Goal: Task Accomplishment & Management: Use online tool/utility

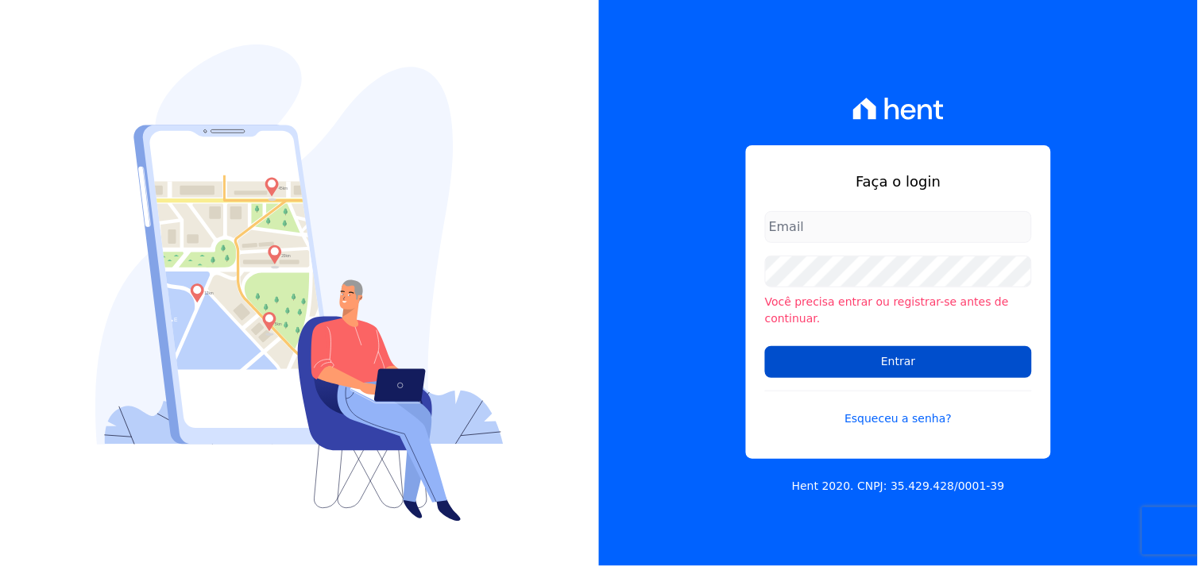
type input "marcos.real@realmarka.com.br"
click at [920, 359] on input "Entrar" at bounding box center [898, 362] width 267 height 32
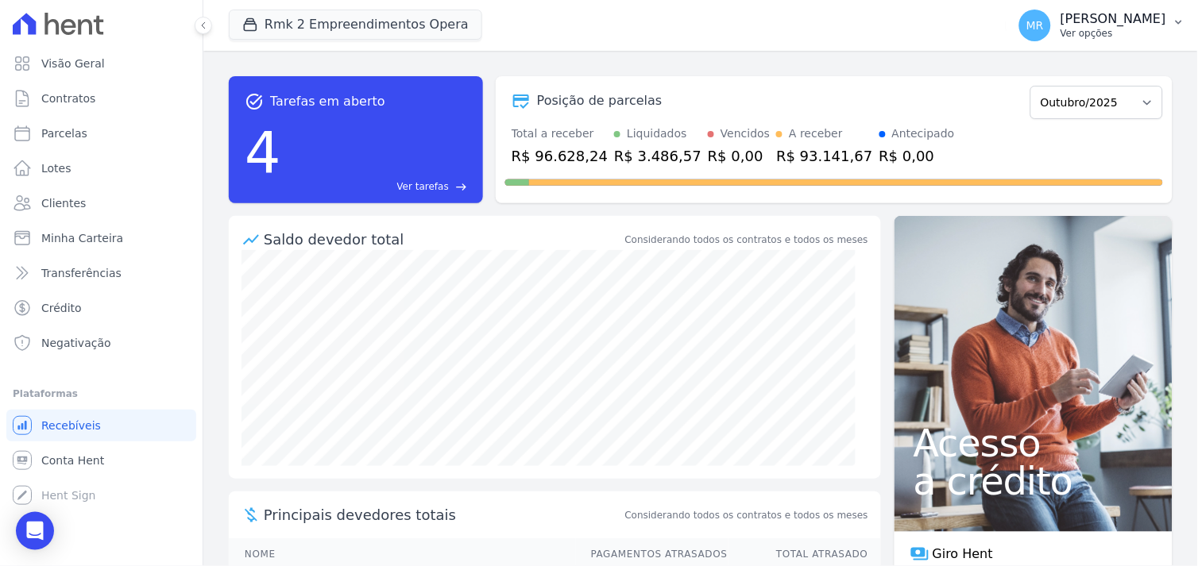
click at [1110, 21] on p "[PERSON_NAME]" at bounding box center [1113, 19] width 106 height 16
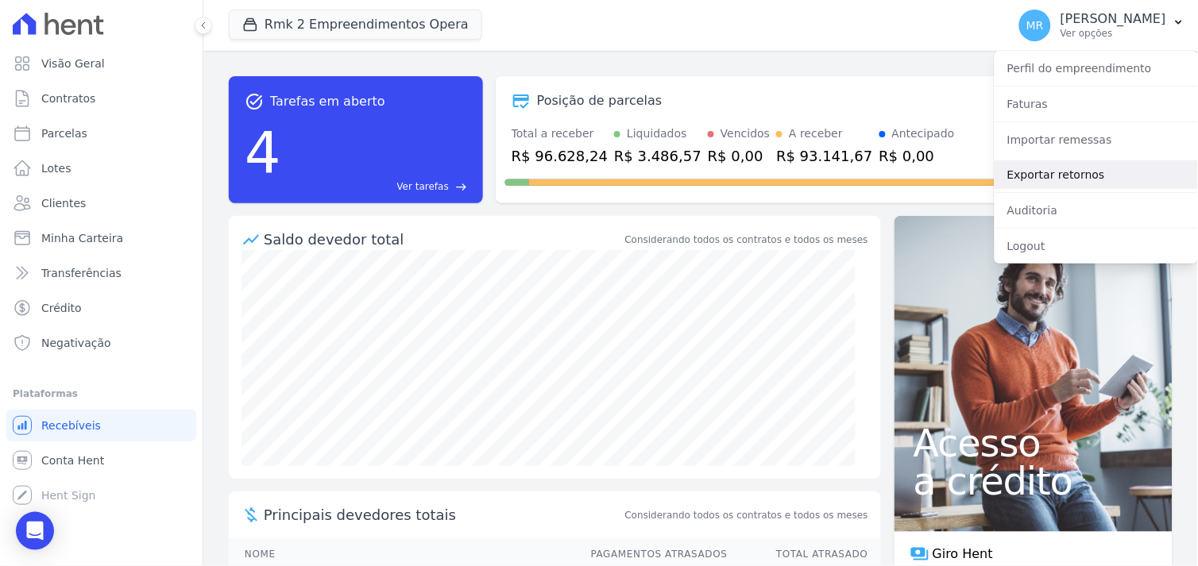
click at [1069, 175] on link "Exportar retornos" at bounding box center [1095, 174] width 203 height 29
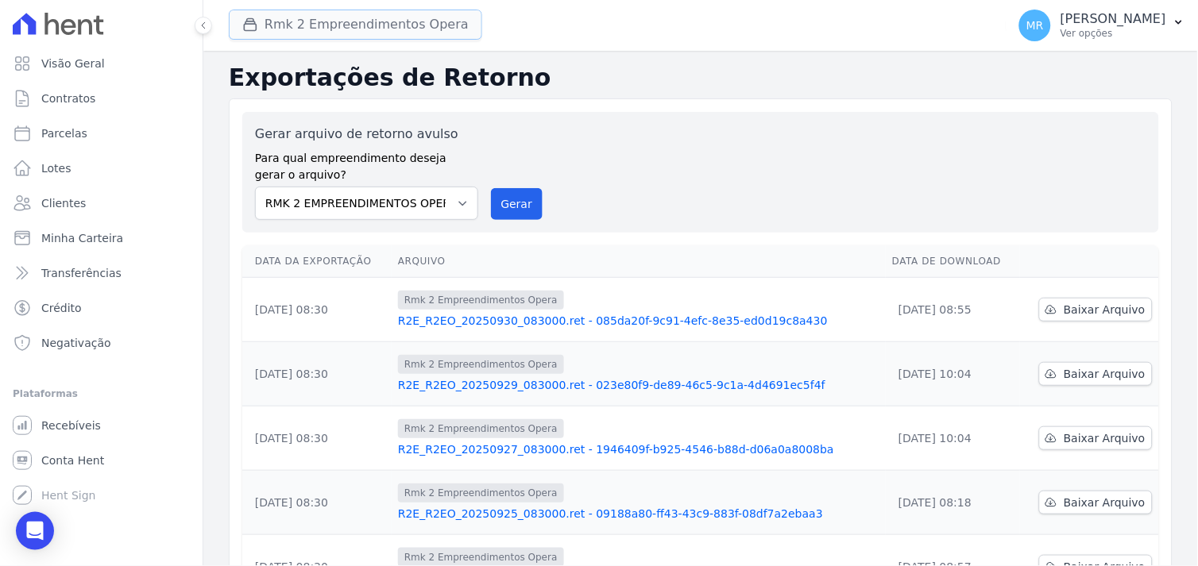
click at [338, 32] on button "Rmk 2 Empreendimentos Opera" at bounding box center [355, 25] width 253 height 30
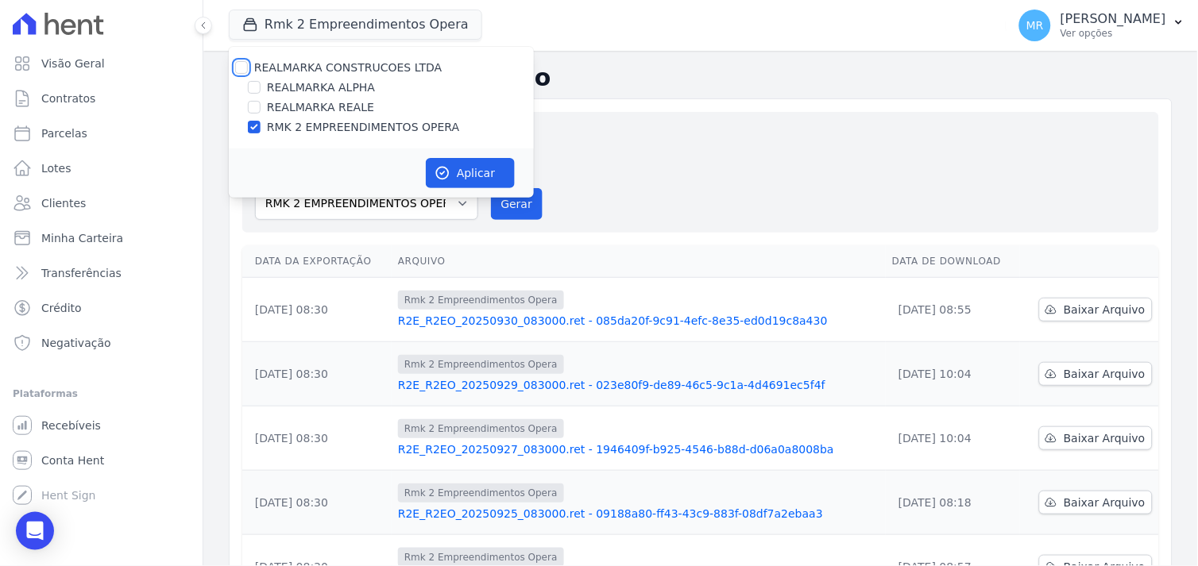
click at [243, 66] on input "REALMARKA CONSTRUCOES LTDA" at bounding box center [241, 67] width 13 height 13
checkbox input "true"
click at [457, 176] on button "Aplicar" at bounding box center [470, 173] width 89 height 30
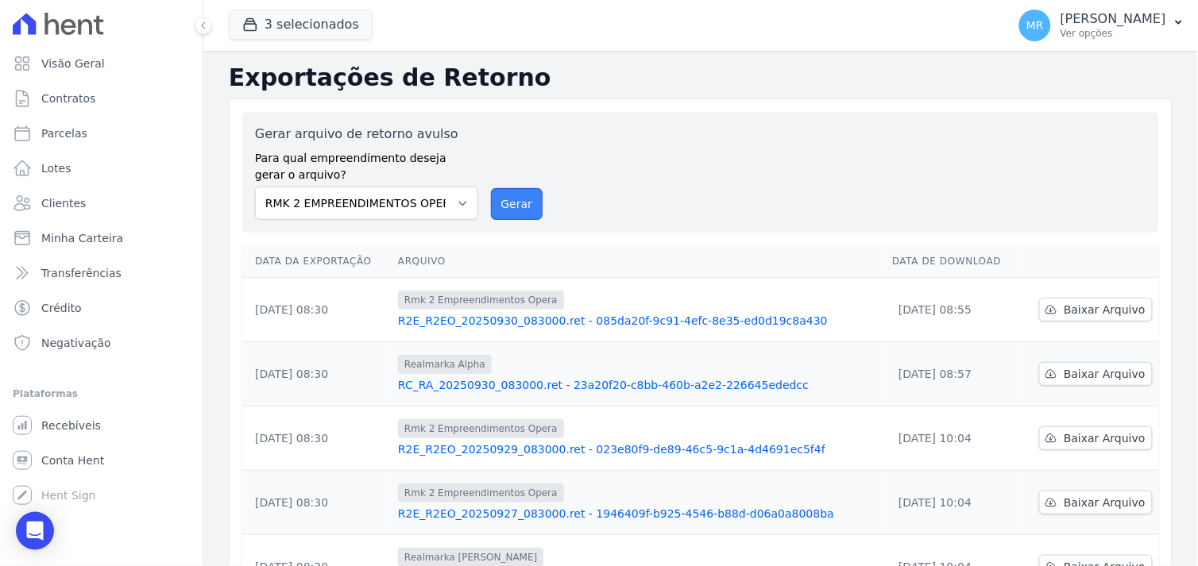
click at [531, 203] on button "Gerar" at bounding box center [517, 204] width 52 height 32
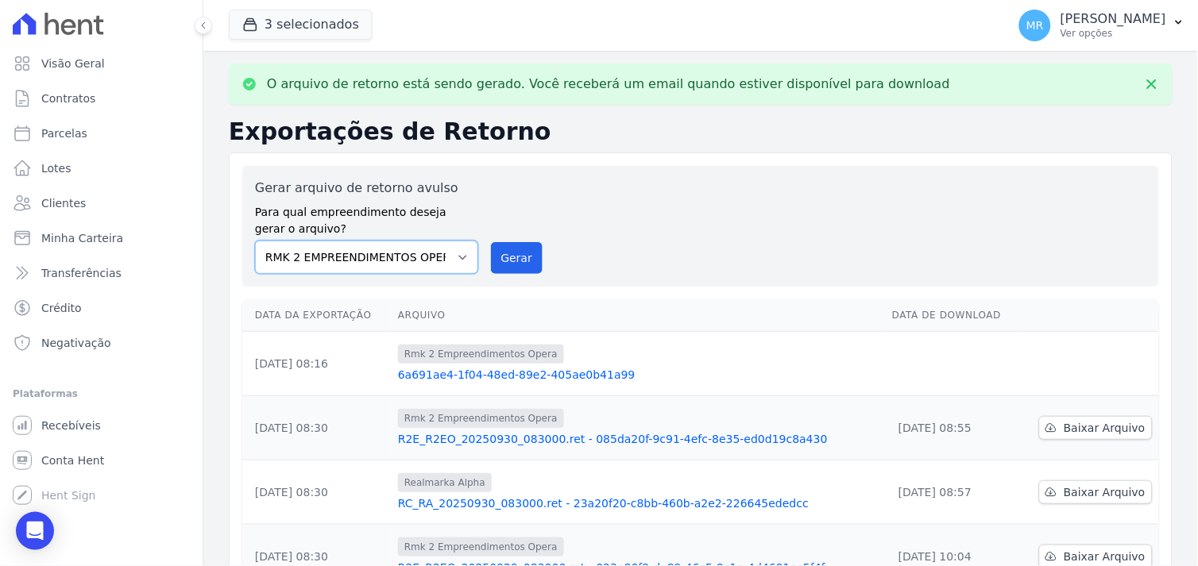
click at [450, 257] on select "REALMARKA ALPHA REALMARKA REALE RMK 2 EMPREENDIMENTOS OPERA" at bounding box center [366, 257] width 223 height 33
select select "76c98966-fbae-428e-aea9-71c3dfcf0e62"
click at [255, 241] on select "REALMARKA ALPHA REALMARKA REALE RMK 2 EMPREENDIMENTOS OPERA" at bounding box center [366, 257] width 223 height 33
drag, startPoint x: 513, startPoint y: 268, endPoint x: 643, endPoint y: 146, distance: 178.1
click at [514, 268] on button "Gerar" at bounding box center [517, 258] width 52 height 32
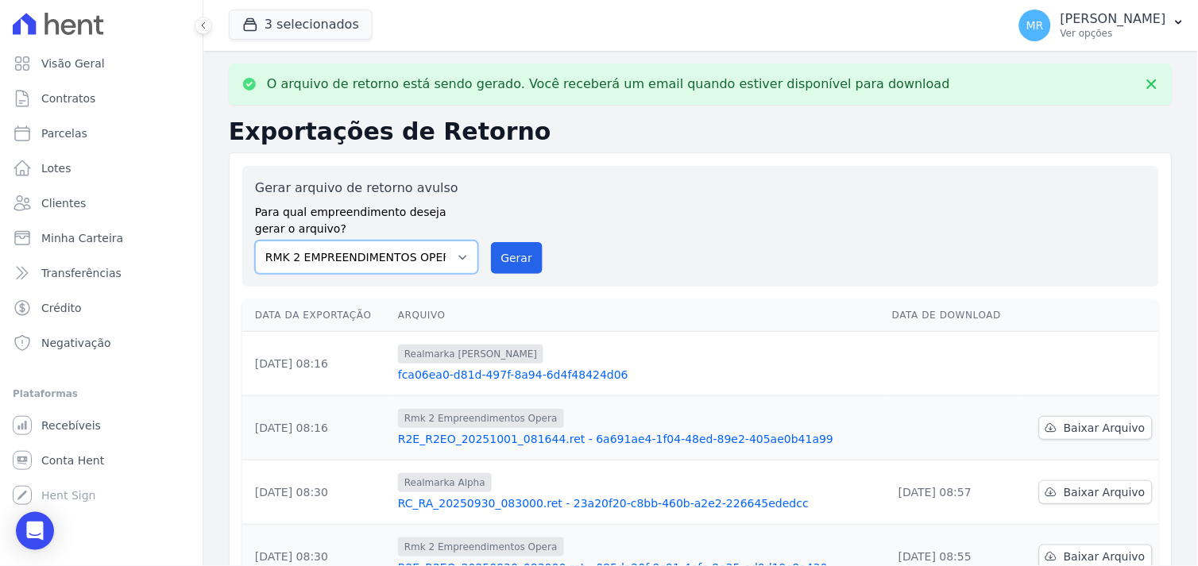
click at [456, 257] on select "REALMARKA ALPHA REALMARKA REALE RMK 2 EMPREENDIMENTOS OPERA" at bounding box center [366, 257] width 223 height 33
select select "7680797a-88b1-4880-b551-36a4daee57a8"
click at [255, 241] on select "REALMARKA ALPHA REALMARKA REALE RMK 2 EMPREENDIMENTOS OPERA" at bounding box center [366, 257] width 223 height 33
click at [506, 258] on button "Gerar" at bounding box center [517, 258] width 52 height 32
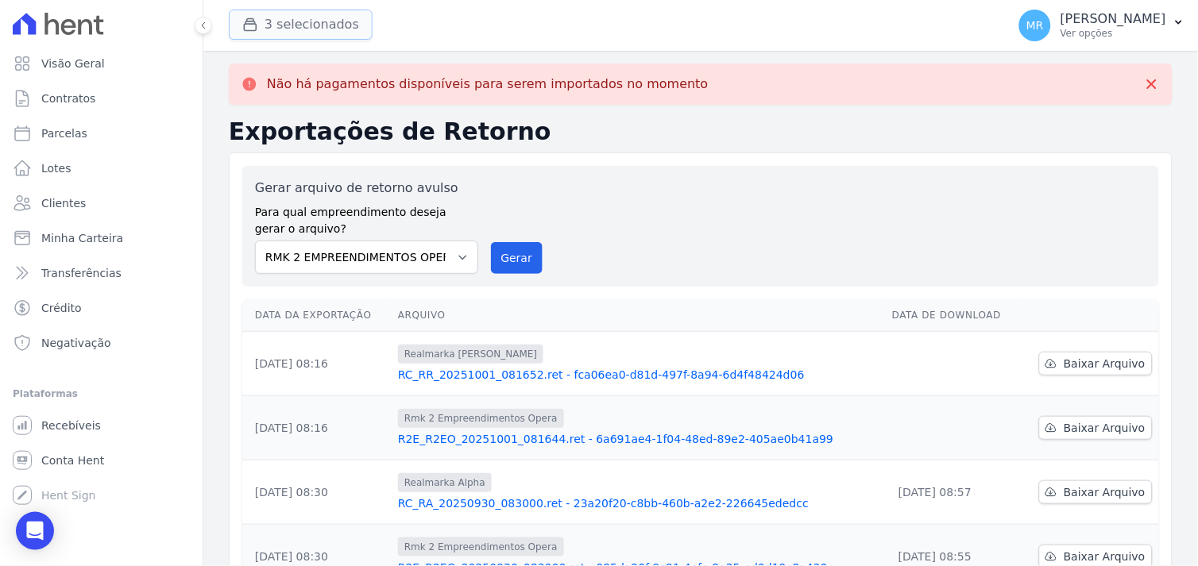
click at [290, 32] on button "3 selecionados" at bounding box center [301, 25] width 144 height 30
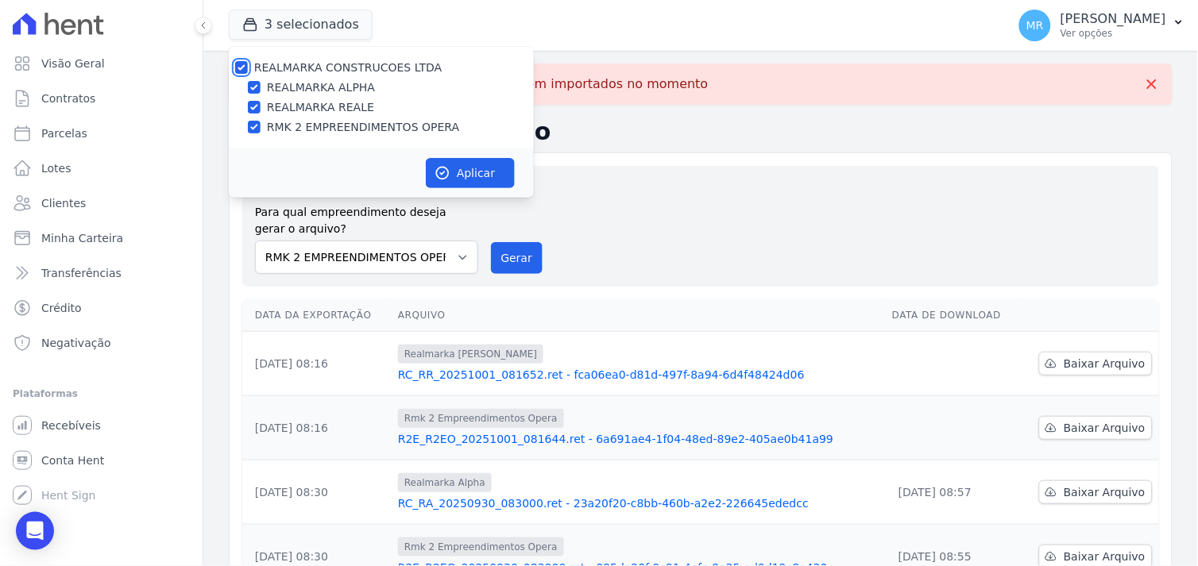
click at [238, 67] on input "REALMARKA CONSTRUCOES LTDA" at bounding box center [241, 67] width 13 height 13
checkbox input "false"
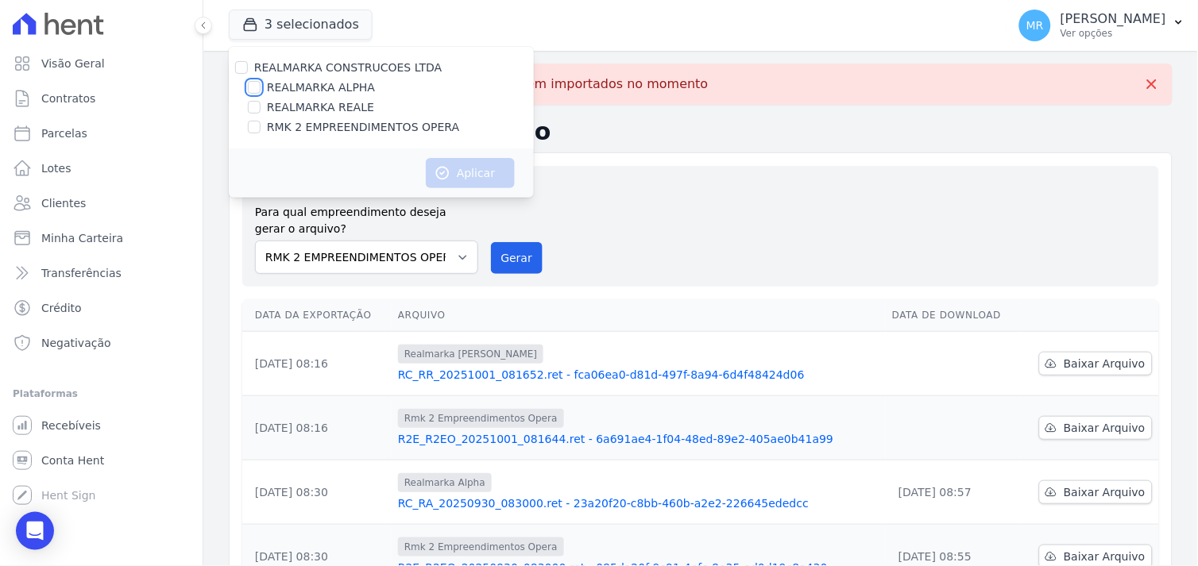
click at [259, 89] on input "REALMARKA ALPHA" at bounding box center [254, 87] width 13 height 13
checkbox input "true"
click at [461, 172] on button "Aplicar" at bounding box center [470, 173] width 89 height 30
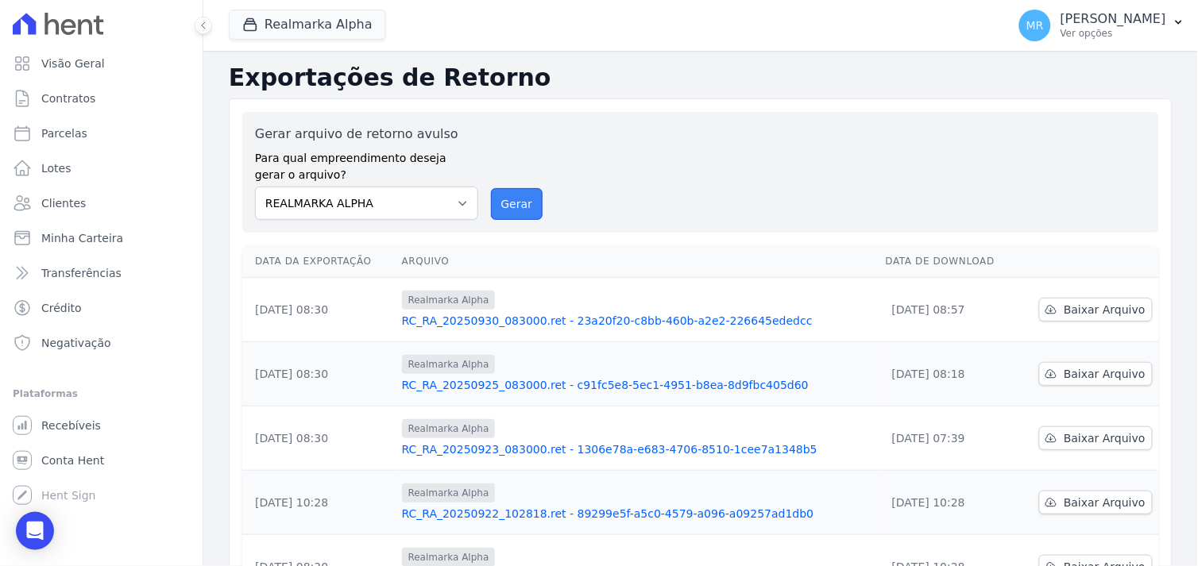
click at [507, 206] on button "Gerar" at bounding box center [517, 204] width 52 height 32
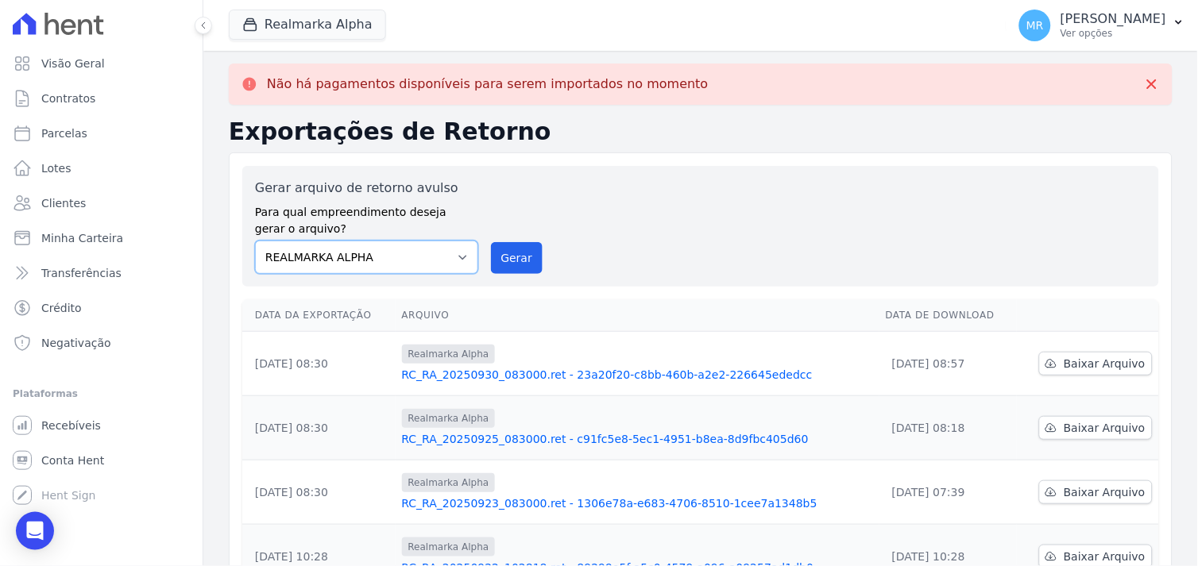
click at [448, 259] on select "REALMARKA ALPHA REALMARKA REALE RMK 2 EMPREENDIMENTOS OPERA" at bounding box center [366, 257] width 223 height 33
select select "76c98966-fbae-428e-aea9-71c3dfcf0e62"
click at [255, 241] on select "REALMARKA ALPHA REALMARKA REALE RMK 2 EMPREENDIMENTOS OPERA" at bounding box center [366, 257] width 223 height 33
drag, startPoint x: 512, startPoint y: 257, endPoint x: 662, endPoint y: 147, distance: 185.9
click at [513, 257] on button "Gerar" at bounding box center [517, 258] width 52 height 32
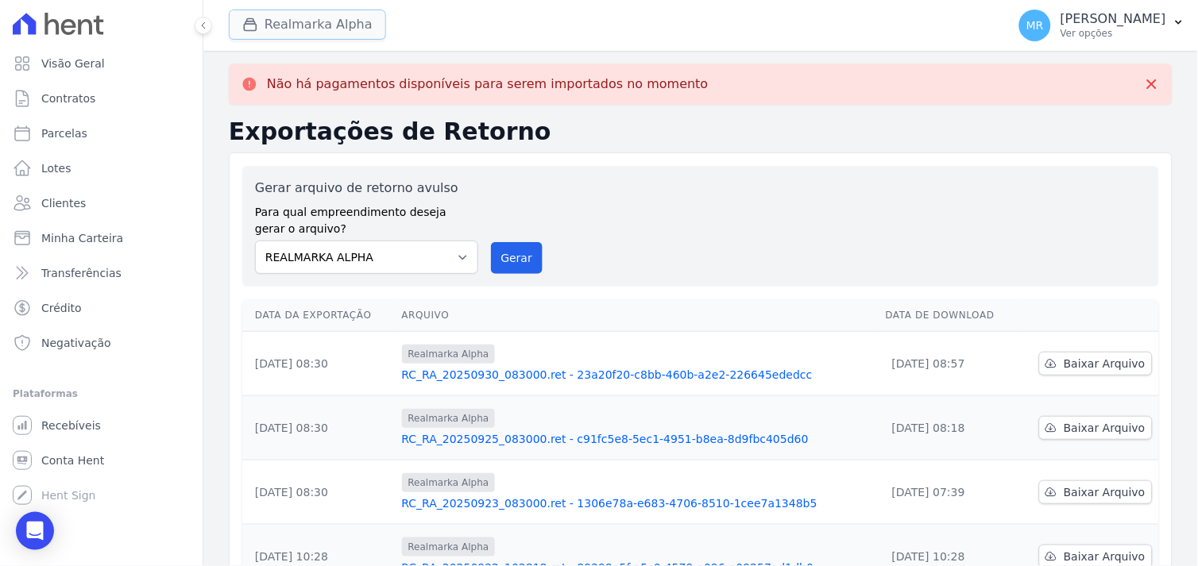
click at [306, 28] on button "Realmarka Alpha" at bounding box center [307, 25] width 157 height 30
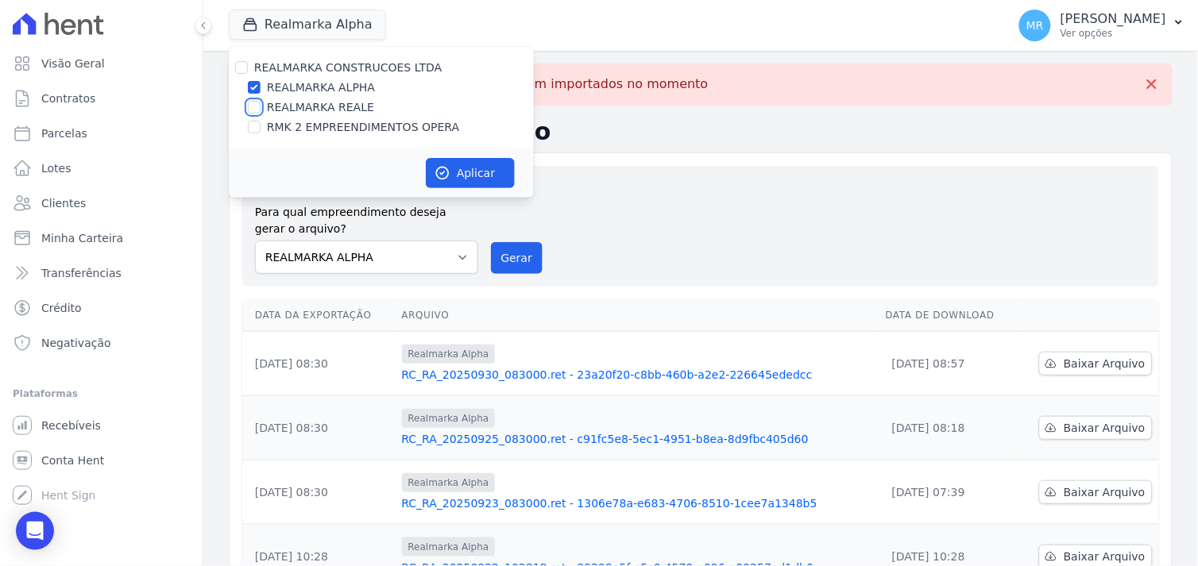
drag, startPoint x: 257, startPoint y: 102, endPoint x: 248, endPoint y: 120, distance: 20.6
click at [256, 105] on input "REALMARKA REALE" at bounding box center [254, 107] width 13 height 13
checkbox input "true"
drag, startPoint x: 253, startPoint y: 127, endPoint x: 297, endPoint y: 143, distance: 47.2
click at [255, 127] on input "RMK 2 EMPREENDIMENTOS OPERA" at bounding box center [254, 127] width 13 height 13
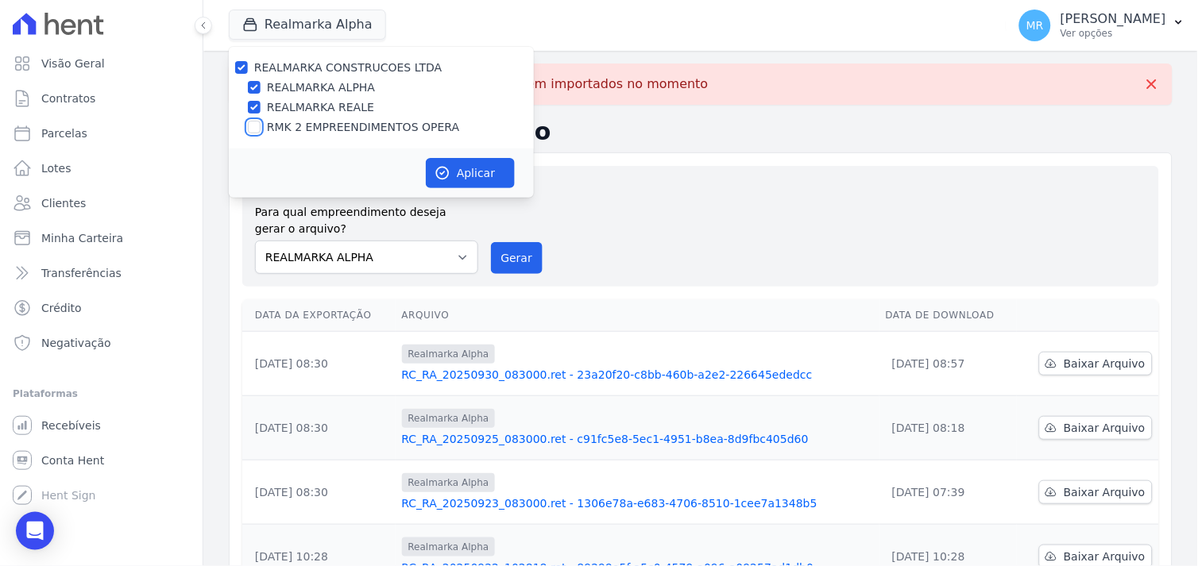
checkbox input "true"
drag, startPoint x: 458, startPoint y: 178, endPoint x: 469, endPoint y: 179, distance: 11.1
click at [464, 178] on button "Aplicar" at bounding box center [470, 173] width 89 height 30
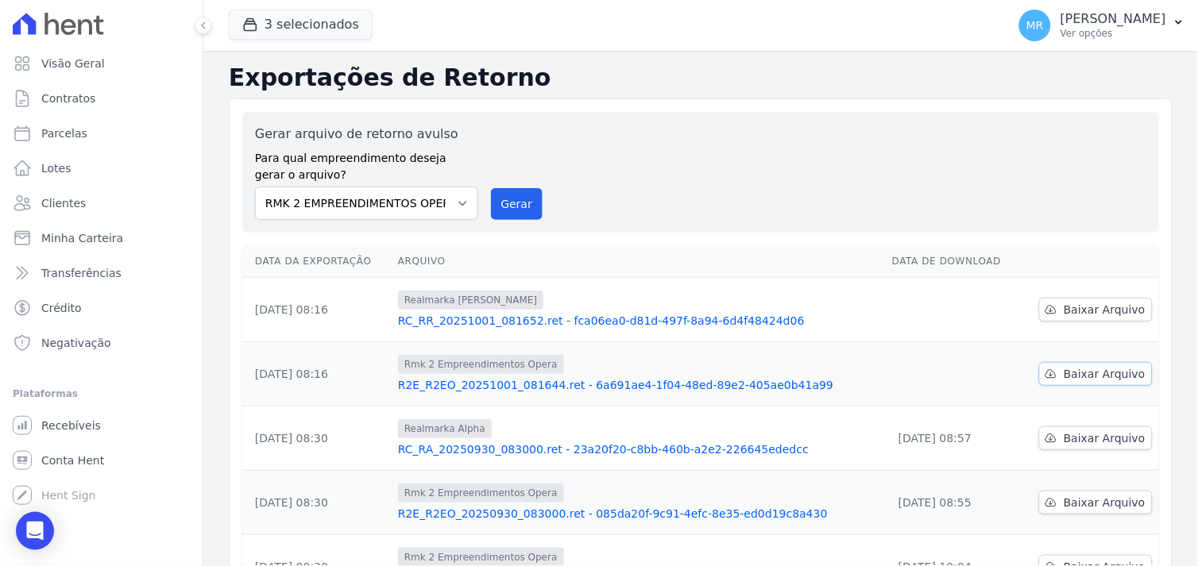
click at [1090, 383] on link "Baixar Arquivo" at bounding box center [1096, 374] width 114 height 24
click at [1125, 312] on span "Baixar Arquivo" at bounding box center [1104, 310] width 82 height 16
click at [65, 241] on span "Minha Carteira" at bounding box center [82, 238] width 82 height 16
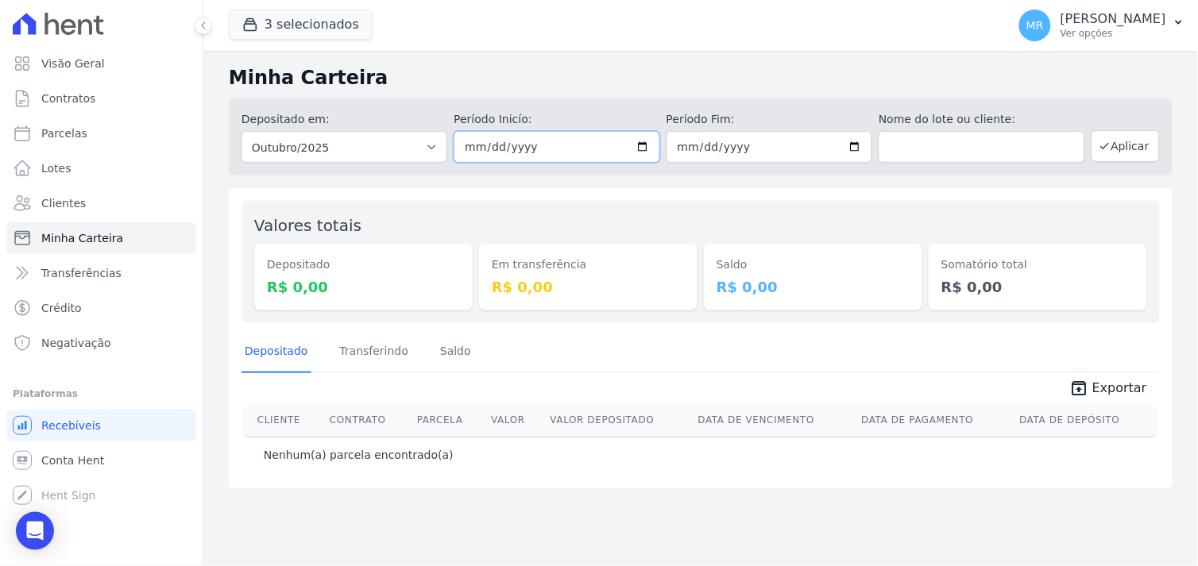
click at [646, 151] on input "[DATE]" at bounding box center [556, 147] width 206 height 32
type input "[DATE]"
click at [859, 147] on input "[DATE]" at bounding box center [769, 147] width 206 height 32
type input "[DATE]"
click at [1130, 149] on button "Aplicar" at bounding box center [1125, 146] width 68 height 32
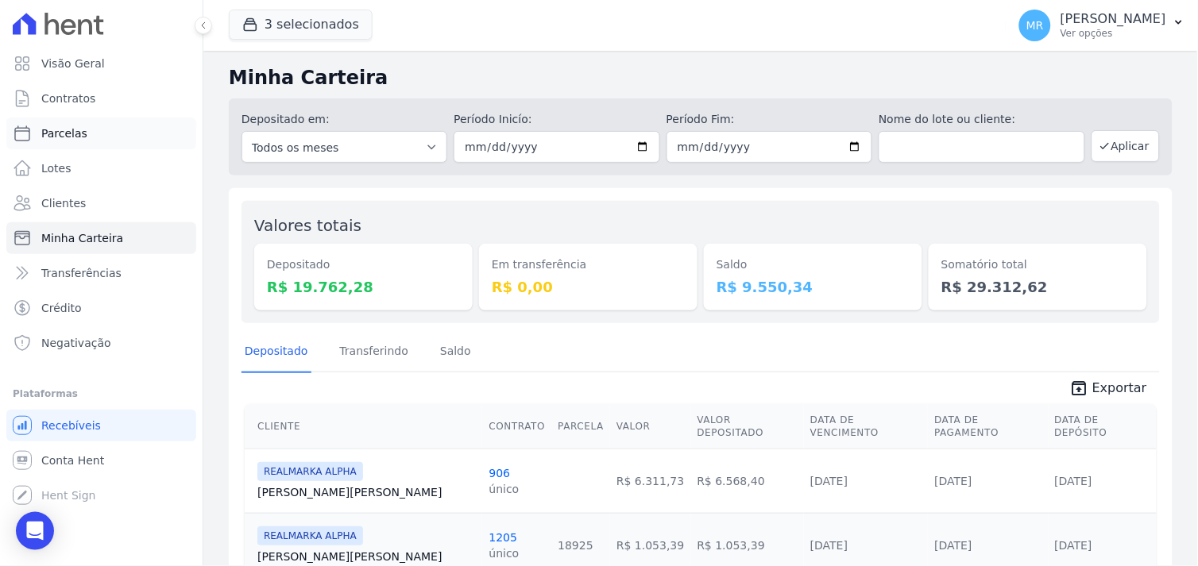
click at [75, 138] on span "Parcelas" at bounding box center [64, 133] width 46 height 16
select select
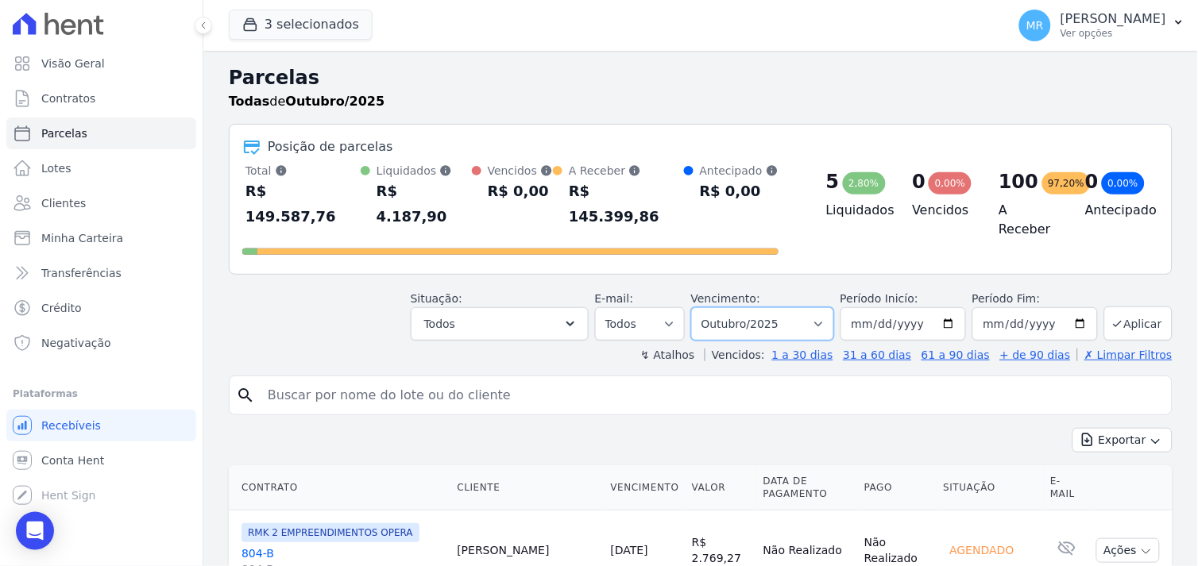
click at [828, 307] on select "Filtrar por período ──────── Todos os meses Março/2024 Abril/2024 Maio/2024 Jun…" at bounding box center [762, 323] width 143 height 33
select select "09/2025"
click at [701, 307] on select "Filtrar por período ──────── Todos os meses Março/2024 Abril/2024 Maio/2024 Jun…" at bounding box center [762, 323] width 143 height 33
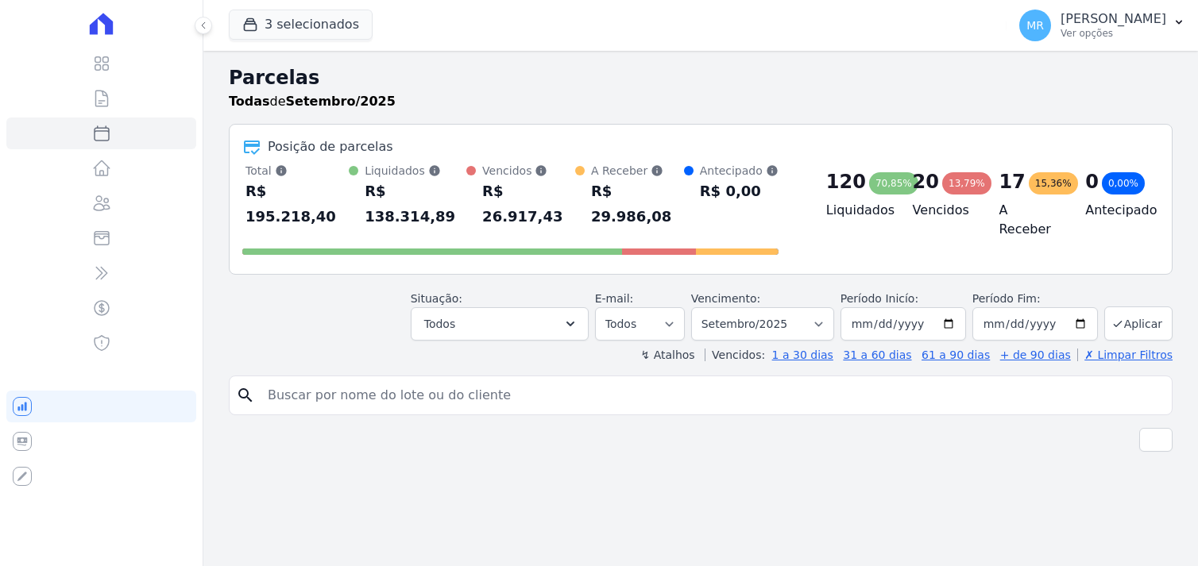
select select
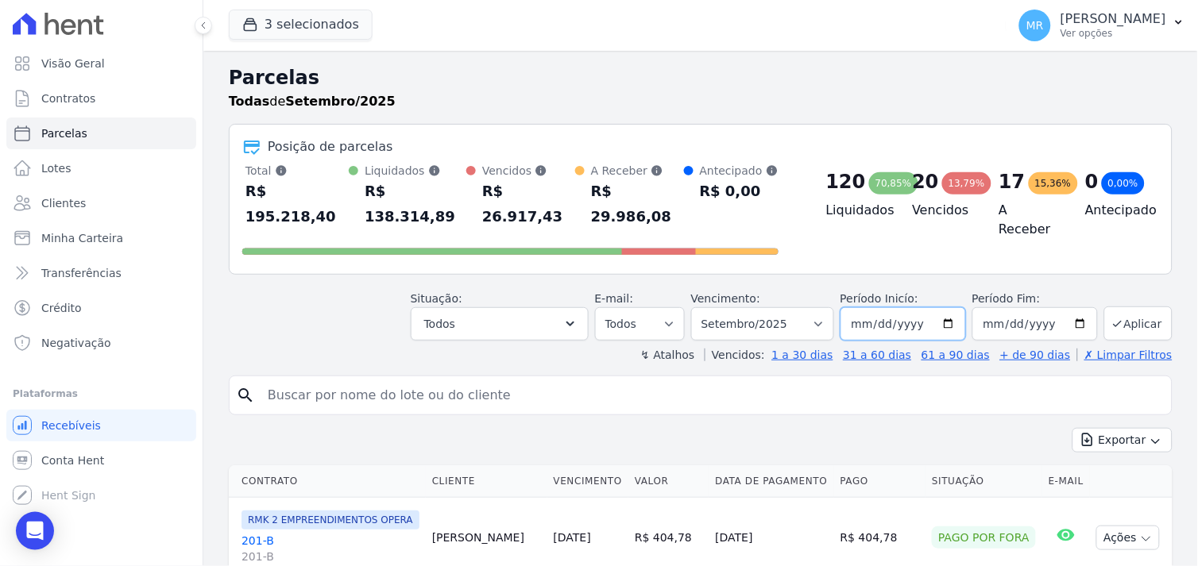
click at [948, 307] on input "[DATE]" at bounding box center [902, 323] width 125 height 33
type input "[DATE]"
click at [1068, 307] on input "2025-09-30" at bounding box center [1034, 323] width 125 height 33
type input "[DATE]"
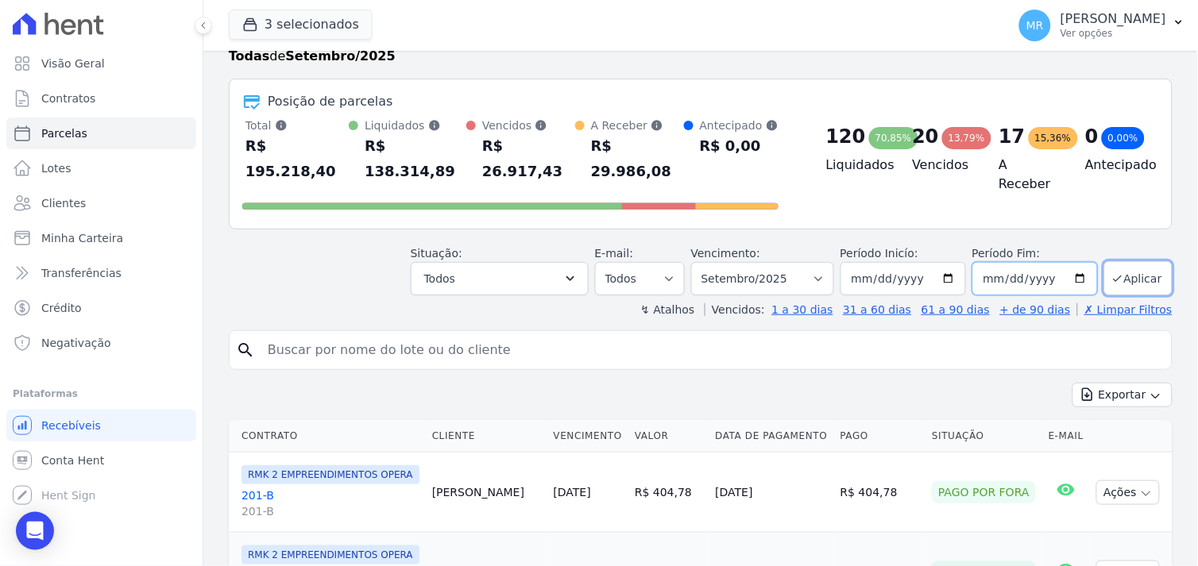
scroll to position [88, 0]
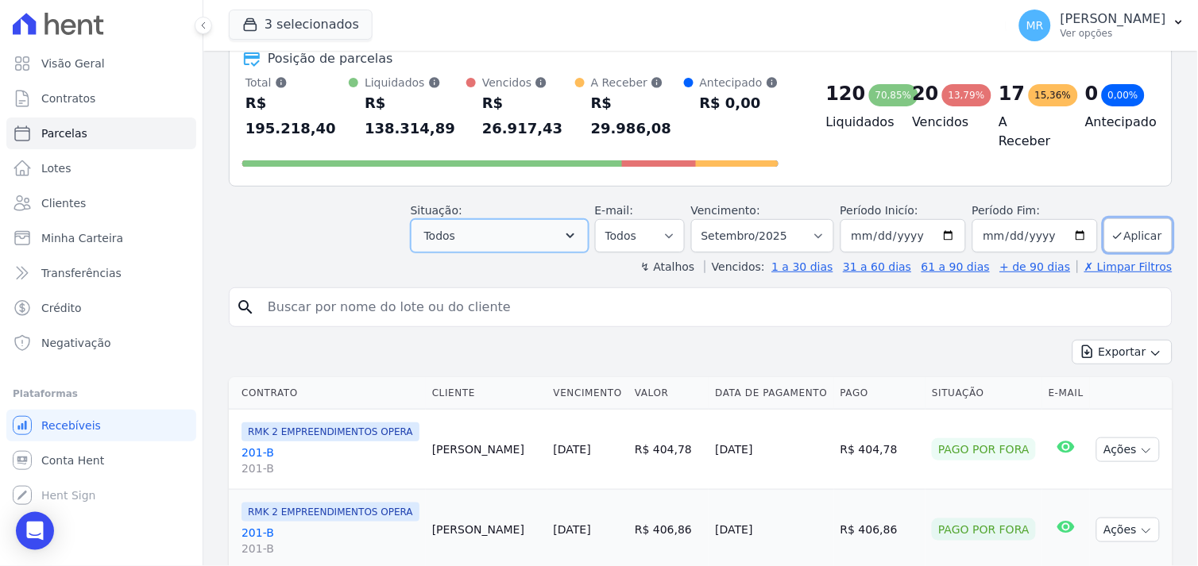
click at [589, 219] on button "Todos" at bounding box center [500, 235] width 178 height 33
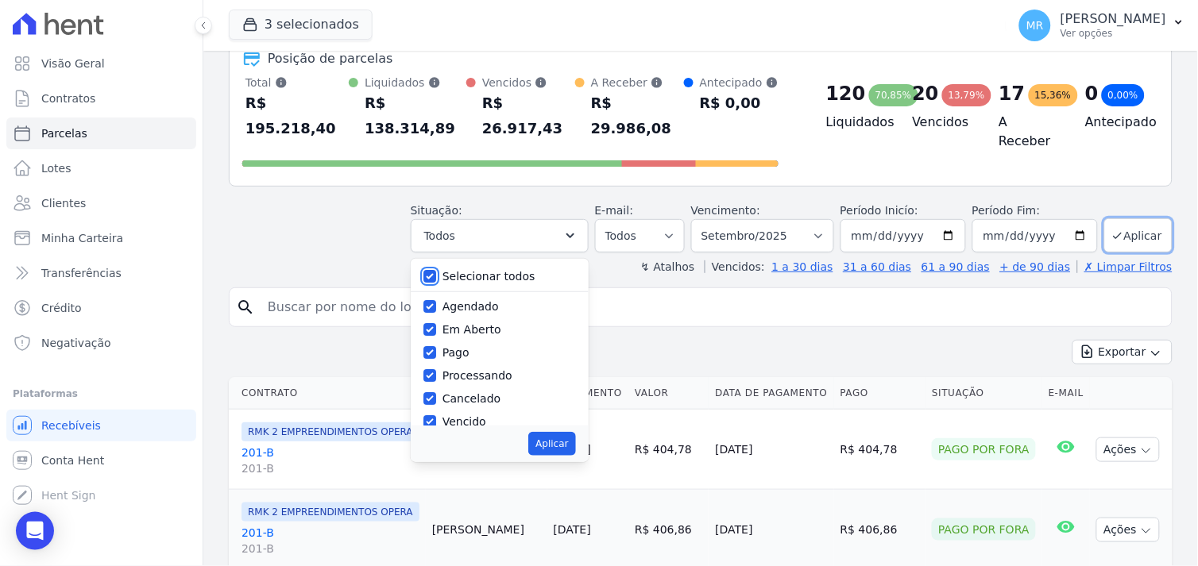
click at [436, 270] on input "Selecionar todos" at bounding box center [429, 276] width 13 height 13
checkbox input "false"
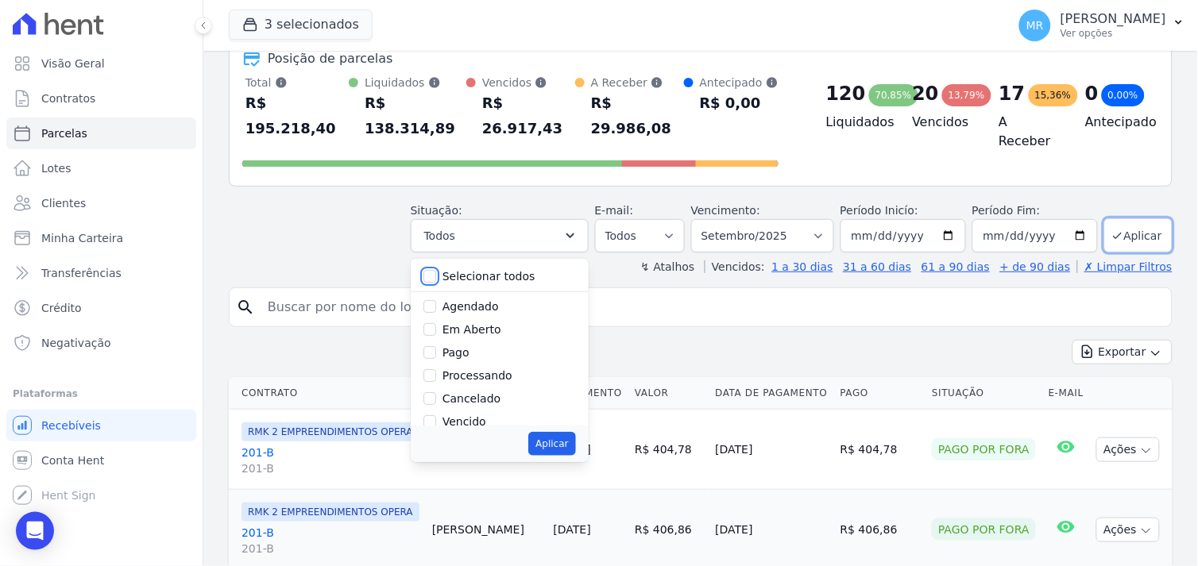
checkbox input "false"
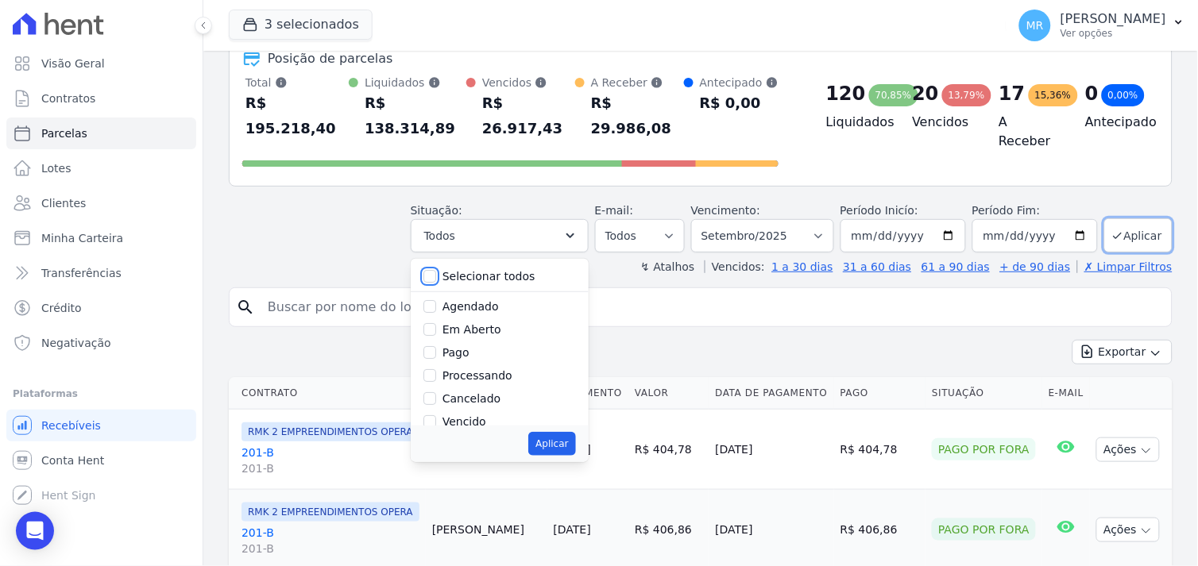
checkbox input "false"
click at [436, 346] on input "Pago" at bounding box center [429, 352] width 13 height 13
checkbox input "true"
click at [436, 369] on input "Processando" at bounding box center [429, 375] width 13 height 13
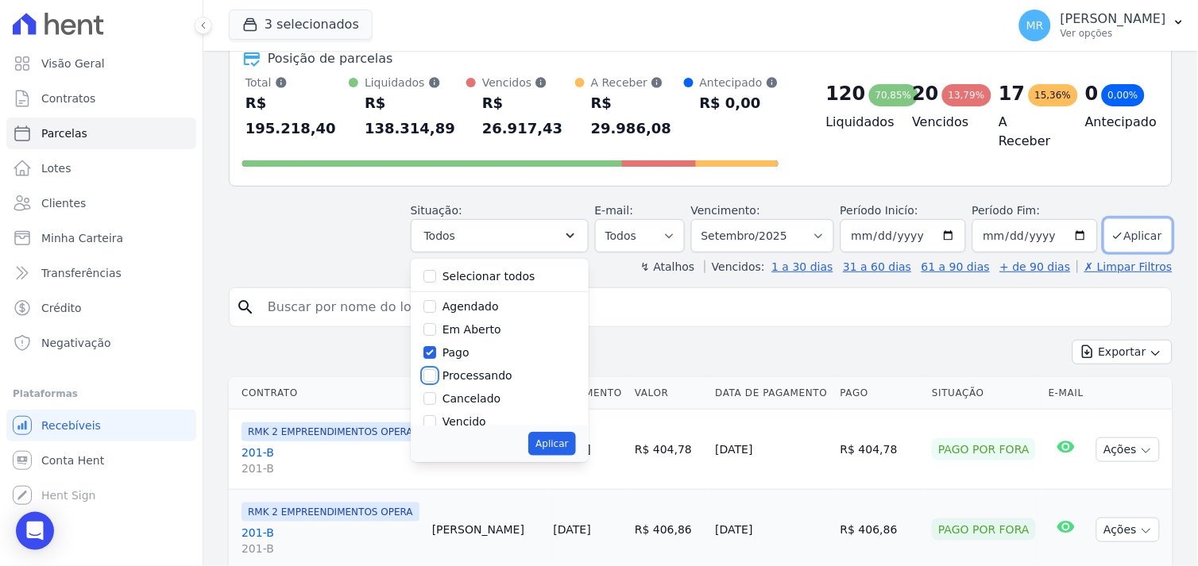
checkbox input "true"
click at [436, 373] on input "Depositado" at bounding box center [429, 379] width 13 height 13
checkbox input "true"
click at [436, 350] on input "Transferindo" at bounding box center [429, 356] width 13 height 13
checkbox input "true"
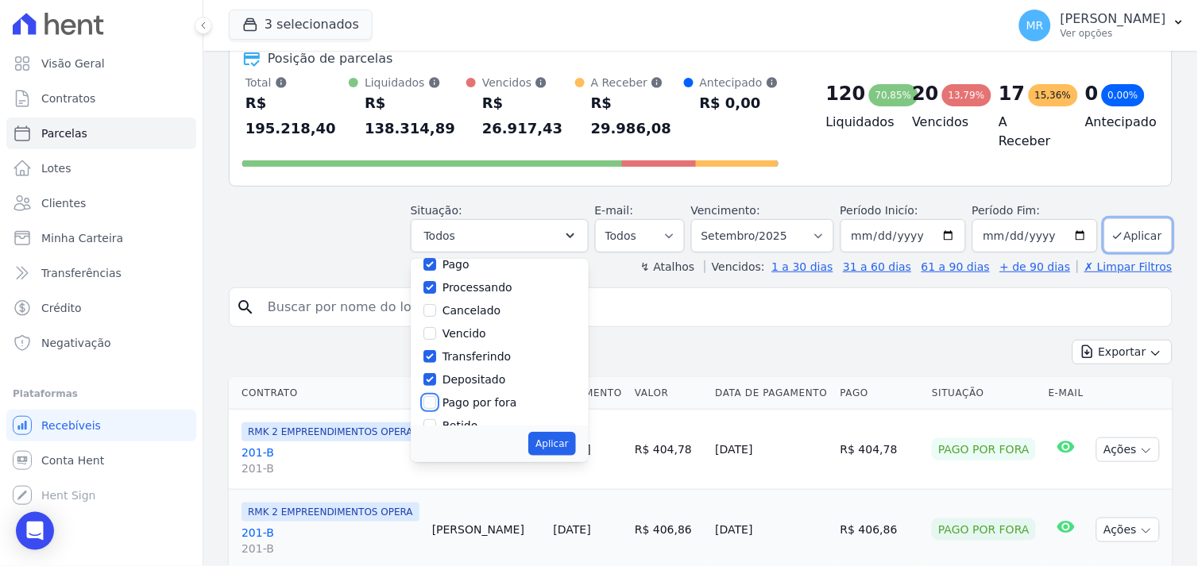
click at [436, 396] on input "Pago por fora" at bounding box center [429, 402] width 13 height 13
checkbox input "true"
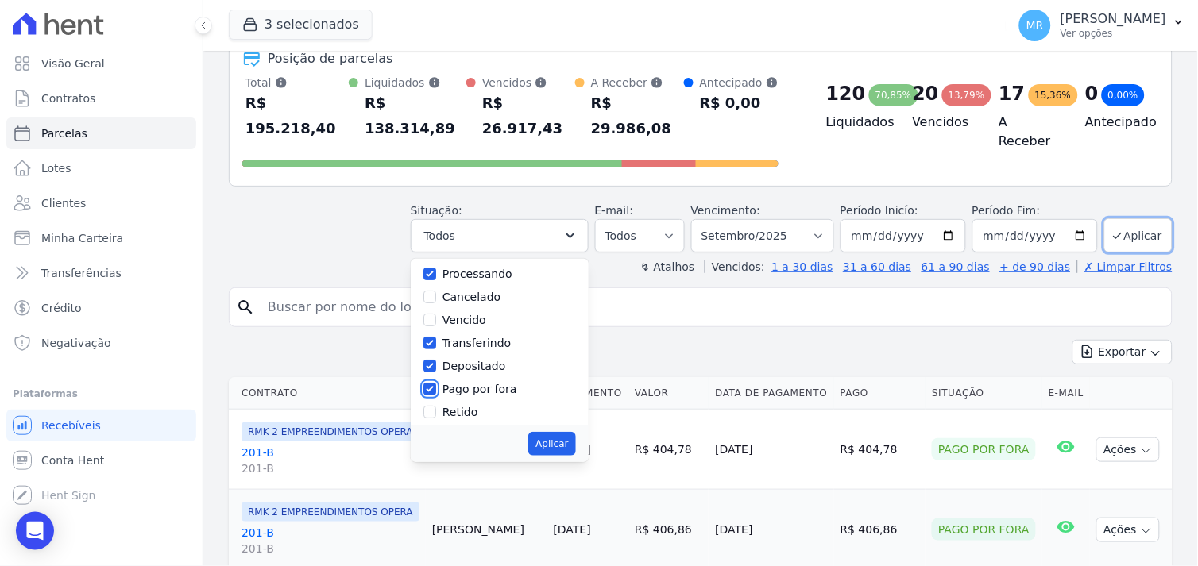
scroll to position [106, 0]
click at [566, 432] on button "Aplicar" at bounding box center [551, 444] width 47 height 24
select select "paid"
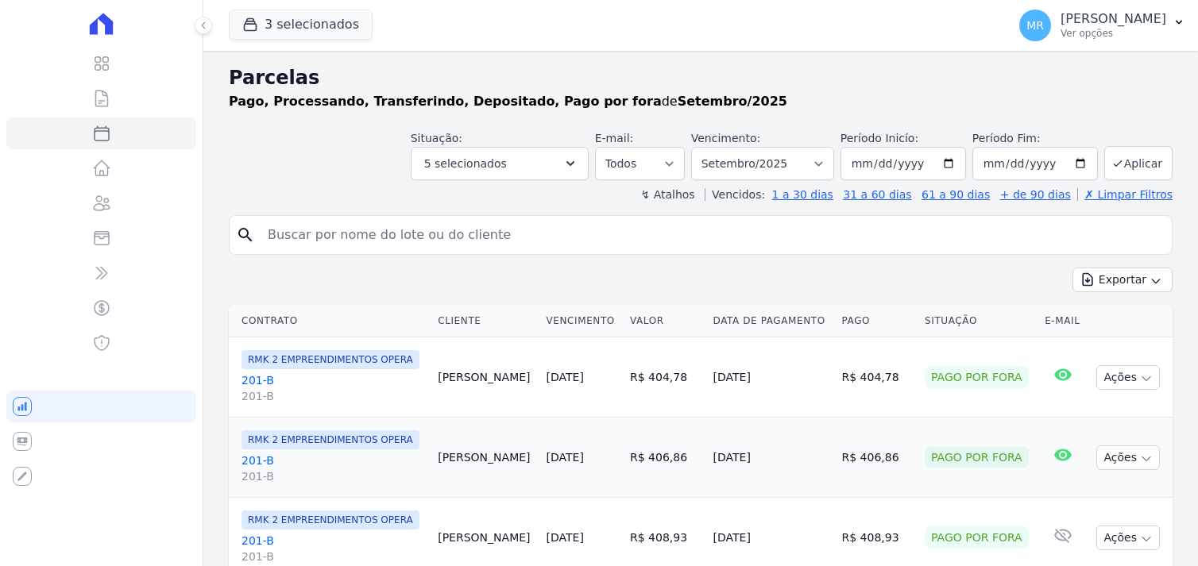
select select
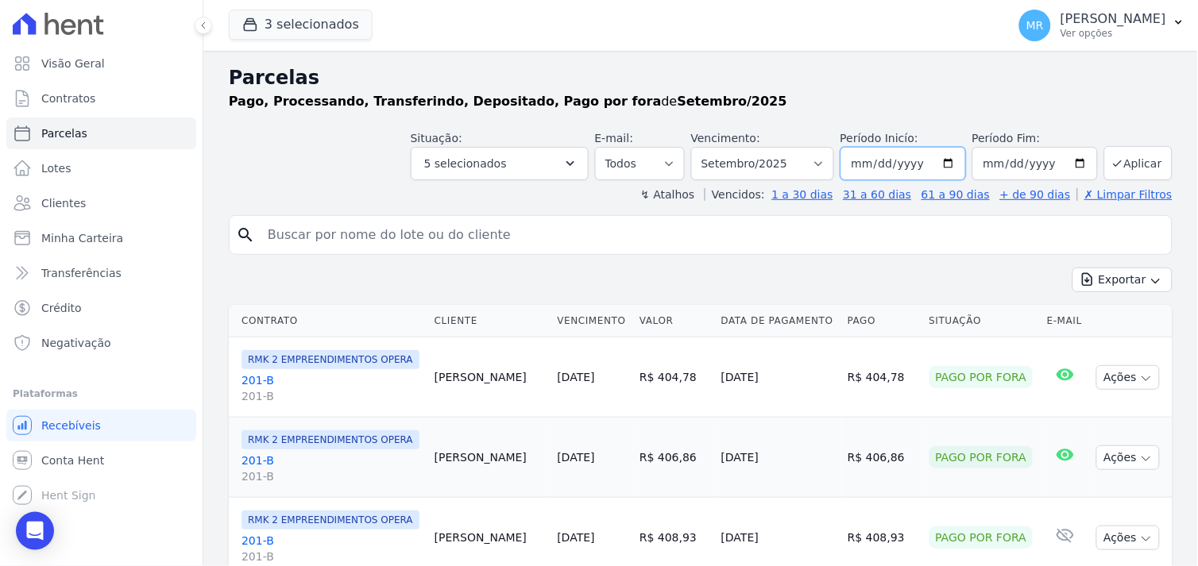
click at [939, 163] on input "2025-09-01" at bounding box center [902, 163] width 125 height 33
type input "[DATE]"
click at [1111, 162] on icon "submit" at bounding box center [1117, 163] width 13 height 13
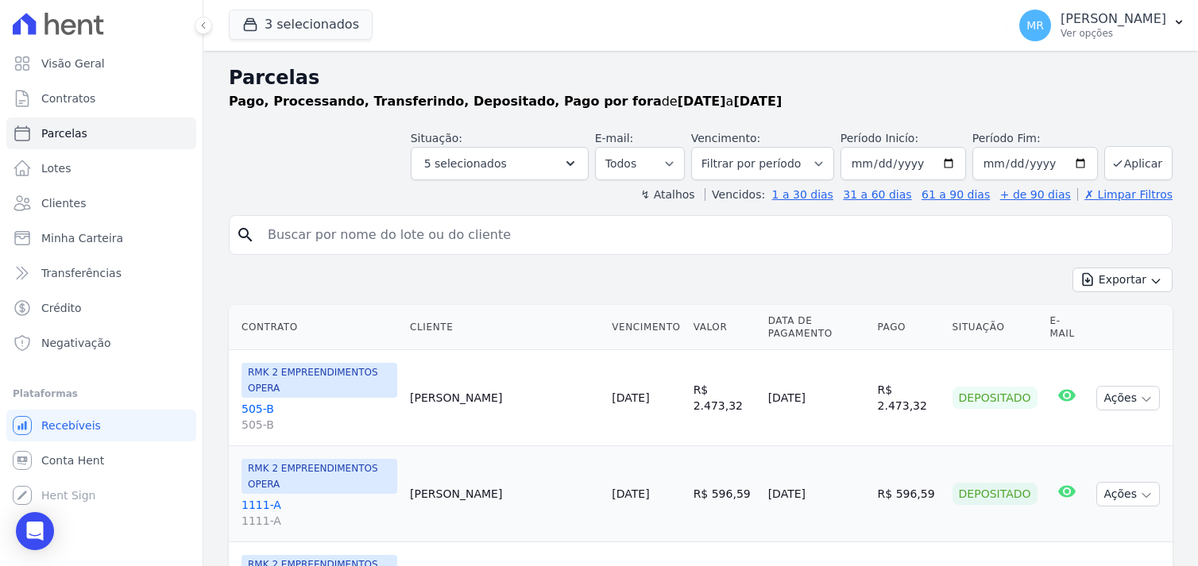
select select
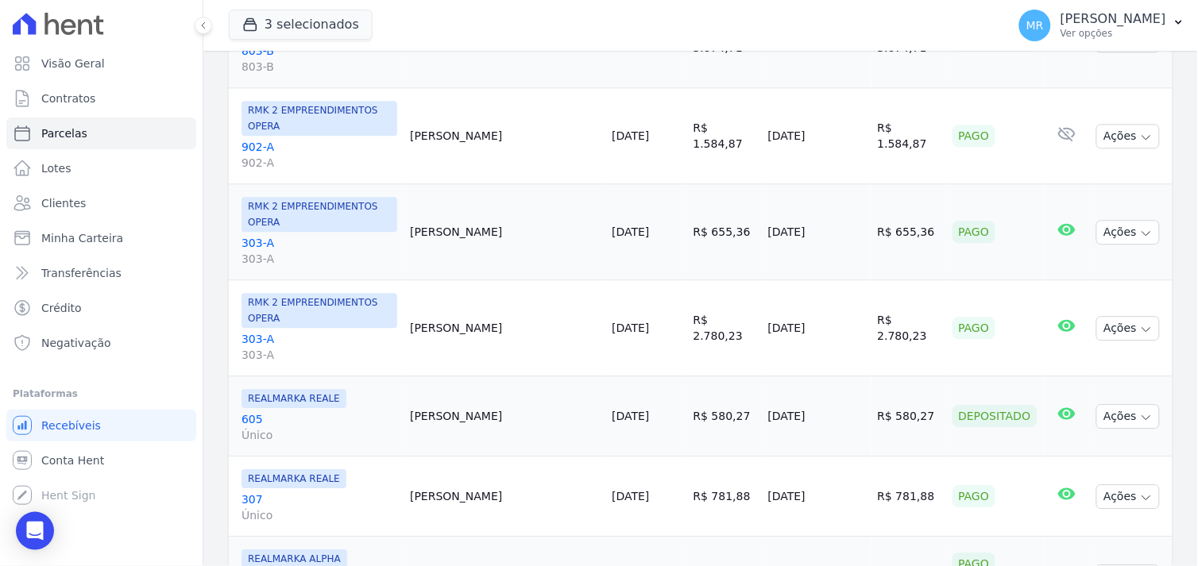
scroll to position [863, 0]
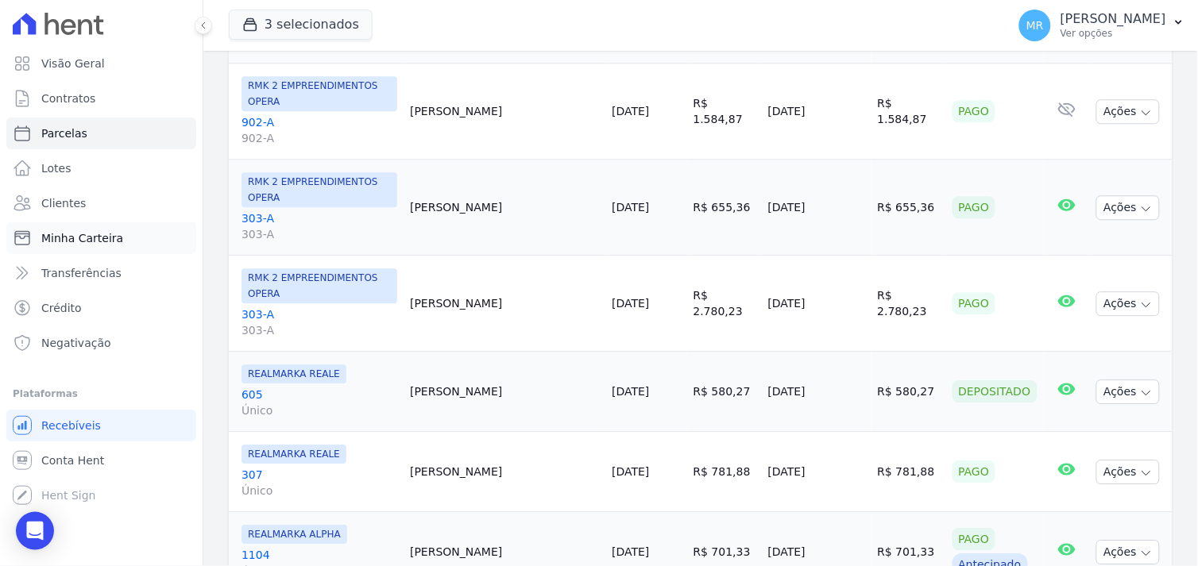
click at [56, 234] on span "Minha Carteira" at bounding box center [82, 238] width 82 height 16
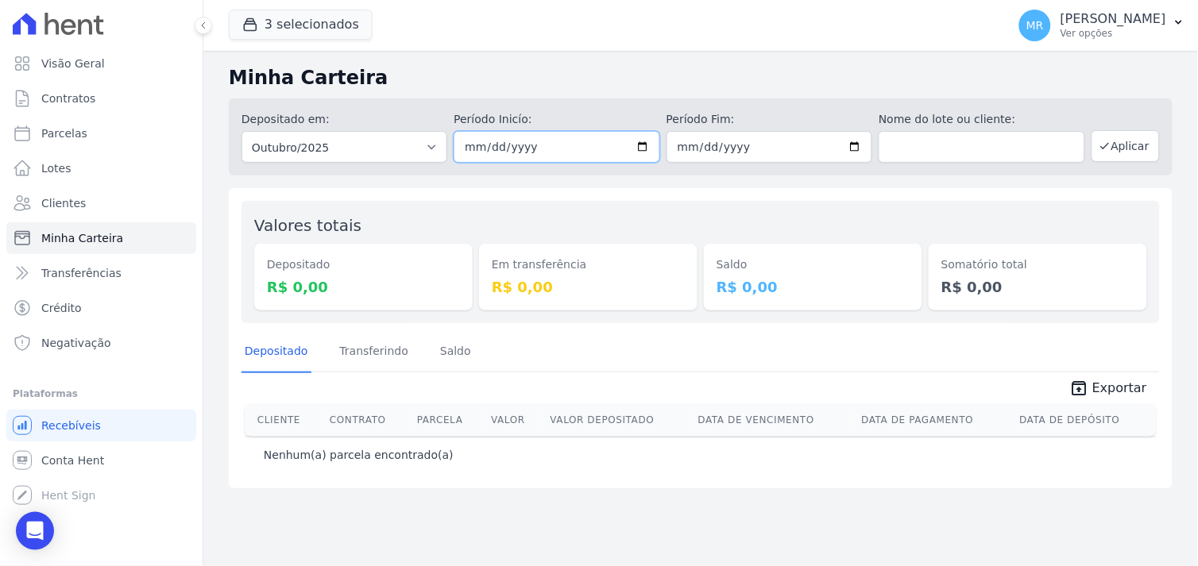
click at [646, 147] on input "[DATE]" at bounding box center [556, 147] width 206 height 32
type input "[DATE]"
click at [859, 146] on input "[DATE]" at bounding box center [769, 147] width 206 height 32
type input "[DATE]"
click at [1128, 149] on button "Aplicar" at bounding box center [1125, 146] width 68 height 32
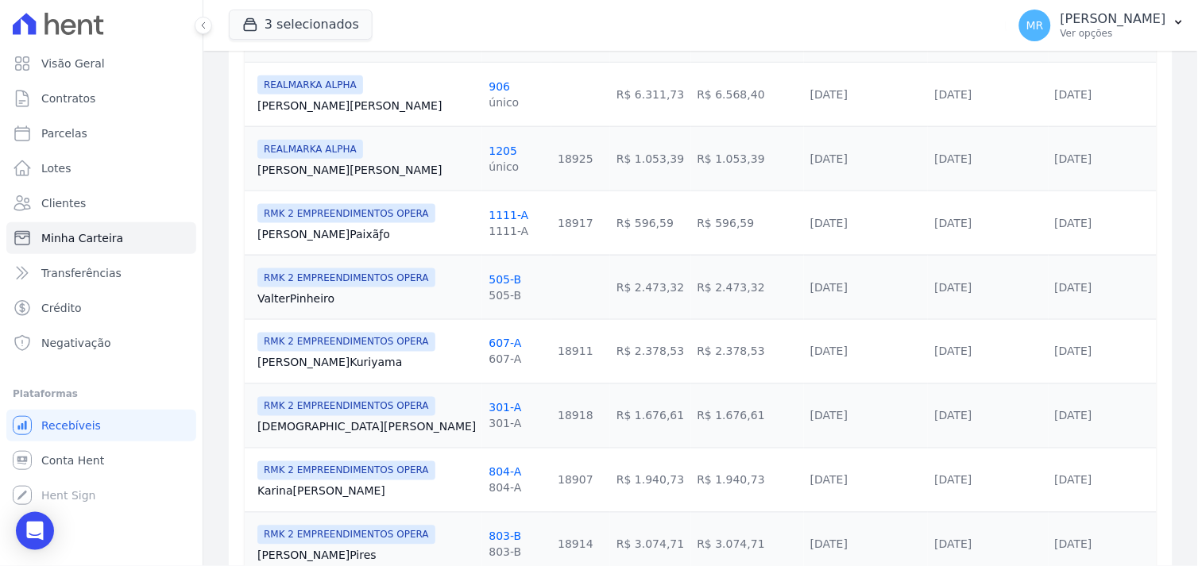
scroll to position [6, 0]
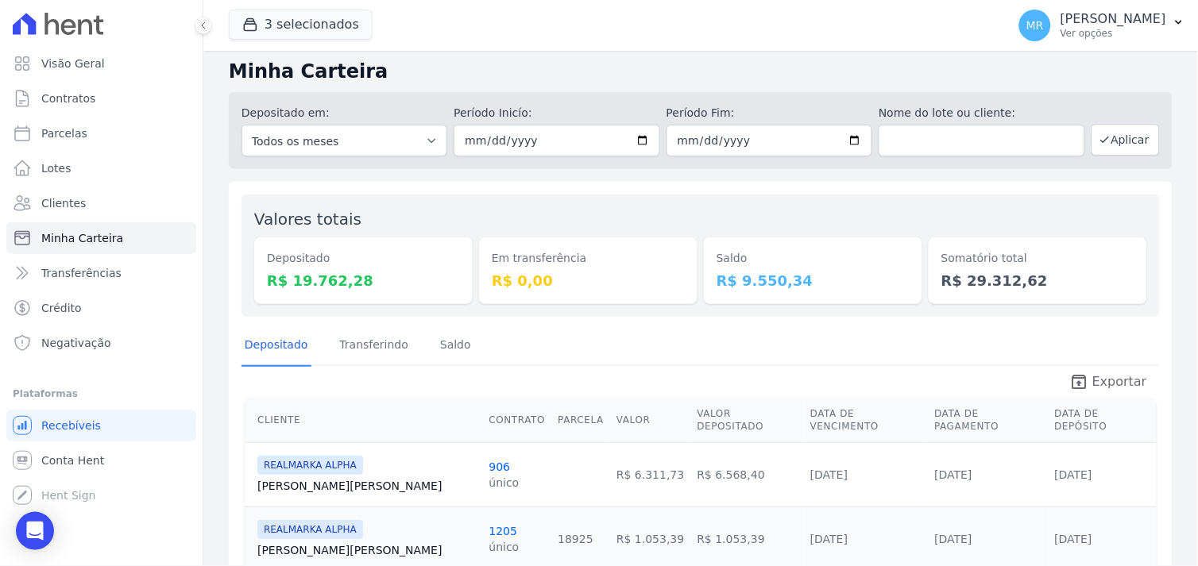
click at [1092, 382] on span "Exportar" at bounding box center [1119, 381] width 55 height 19
